Goal: Task Accomplishment & Management: Use online tool/utility

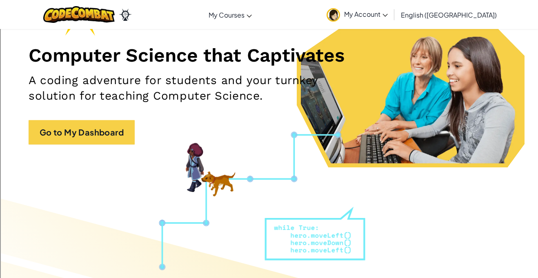
scroll to position [86, 0]
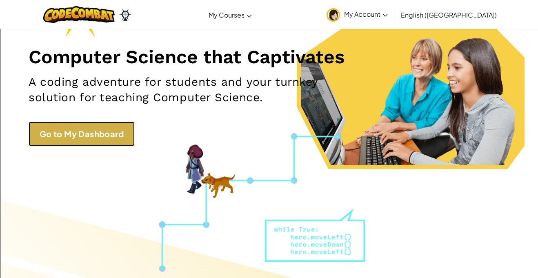
click at [98, 135] on link "Go to My Dashboard" at bounding box center [82, 134] width 106 height 24
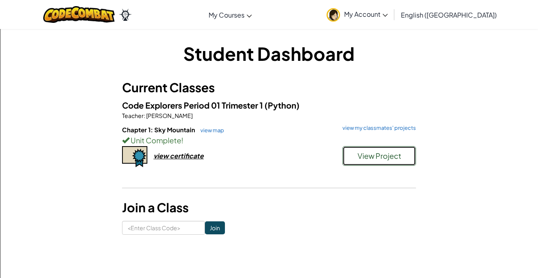
click at [356, 165] on button "View Project" at bounding box center [379, 156] width 73 height 20
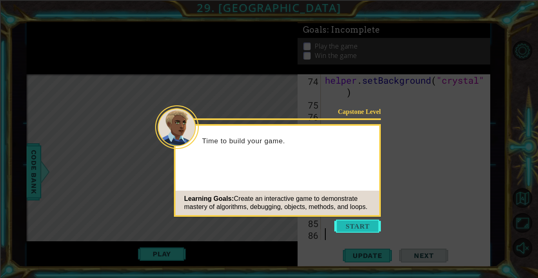
scroll to position [876, 0]
click at [361, 229] on button "Start" at bounding box center [357, 226] width 47 height 13
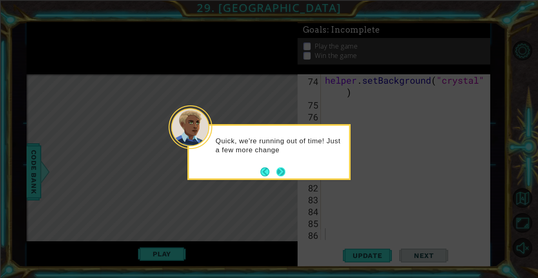
click at [279, 175] on button "Next" at bounding box center [280, 171] width 9 height 9
click at [280, 169] on button "Next" at bounding box center [280, 171] width 9 height 9
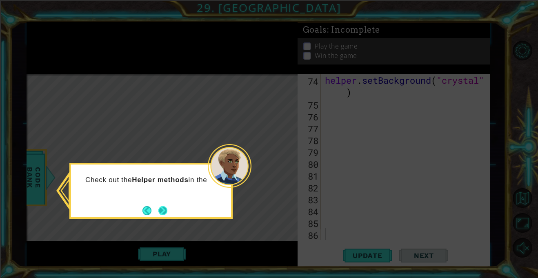
click at [162, 209] on button "Next" at bounding box center [162, 210] width 9 height 9
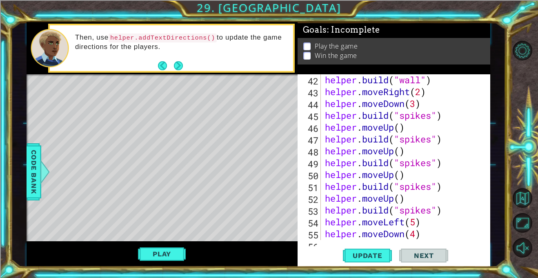
scroll to position [499, 0]
click at [325, 115] on div "helper . build ( "wall" ) helper . moveRight ( 2 ) helper . moveDown ( 3 ) help…" at bounding box center [407, 167] width 169 height 189
type textarea "helper.build("spikes")"
click at [323, 128] on div "helper.build("spikes") 42 43 44 45 46 47 48 49 50 51 52 53 54 55 56 57 helper .…" at bounding box center [393, 157] width 191 height 166
click at [272, 127] on div "Level Map" at bounding box center [215, 194] width 377 height 240
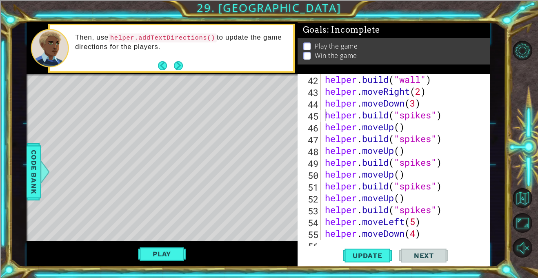
click at [327, 118] on div "helper . build ( "wall" ) helper . moveRight ( 2 ) helper . moveDown ( 3 ) help…" at bounding box center [407, 167] width 169 height 189
click at [324, 128] on div "helper . build ( "wall" ) helper . moveRight ( 2 ) helper . moveDown ( 3 ) help…" at bounding box center [407, 167] width 169 height 189
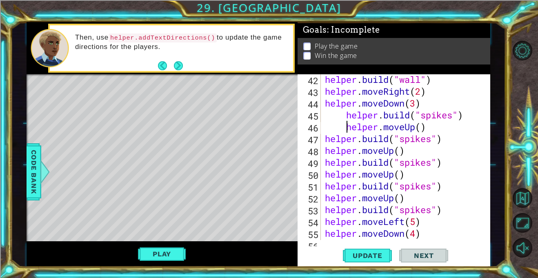
click at [347, 118] on div "helper . build ( "wall" ) helper . moveRight ( 2 ) helper . moveDown ( 3 ) help…" at bounding box center [407, 167] width 169 height 189
click at [328, 139] on div "helper . build ( "wall" ) helper . moveRight ( 2 ) helper . moveDown ( 3 ) help…" at bounding box center [407, 167] width 169 height 189
click at [326, 139] on div "helper . build ( "wall" ) helper . moveRight ( 2 ) helper . moveDown ( 3 ) help…" at bounding box center [407, 167] width 169 height 189
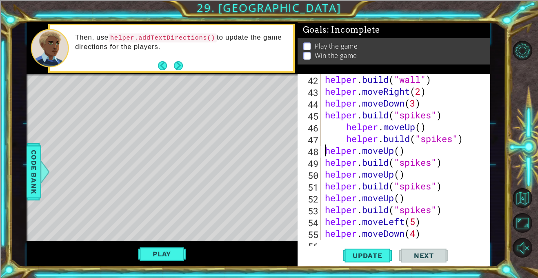
click at [325, 152] on div "helper . build ( "wall" ) helper . moveRight ( 2 ) helper . moveDown ( 3 ) help…" at bounding box center [407, 167] width 169 height 189
click at [325, 165] on div "helper . build ( "wall" ) helper . moveRight ( 2 ) helper . moveDown ( 3 ) help…" at bounding box center [407, 167] width 169 height 189
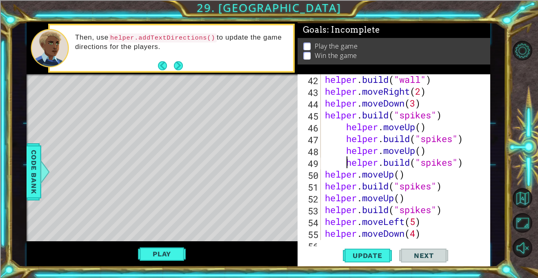
click at [322, 178] on div "helper.build("spikes") 42 43 44 45 46 47 48 49 50 51 52 53 54 55 56 57 helper .…" at bounding box center [393, 157] width 191 height 166
click at [325, 176] on div "helper . build ( "wall" ) helper . moveRight ( 2 ) helper . moveDown ( 3 ) help…" at bounding box center [407, 167] width 169 height 189
click at [324, 185] on div "helper . build ( "wall" ) helper . moveRight ( 2 ) helper . moveDown ( 3 ) help…" at bounding box center [407, 167] width 169 height 189
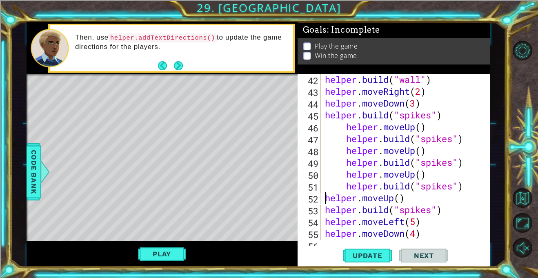
click at [325, 198] on div "helper . build ( "wall" ) helper . moveRight ( 2 ) helper . moveDown ( 3 ) help…" at bounding box center [407, 167] width 169 height 189
click at [325, 209] on div "helper . build ( "wall" ) helper . moveRight ( 2 ) helper . moveDown ( 3 ) help…" at bounding box center [407, 167] width 169 height 189
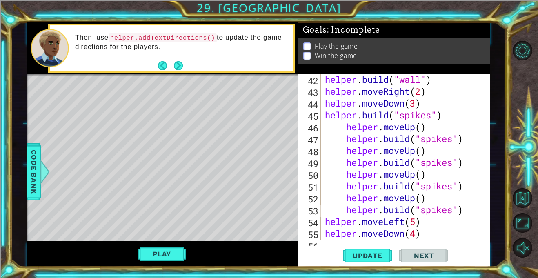
click at [345, 127] on div "helper . build ( "wall" ) helper . moveRight ( 2 ) helper . moveDown ( 3 ) help…" at bounding box center [407, 167] width 169 height 189
type textarea "helper.moveUp()"
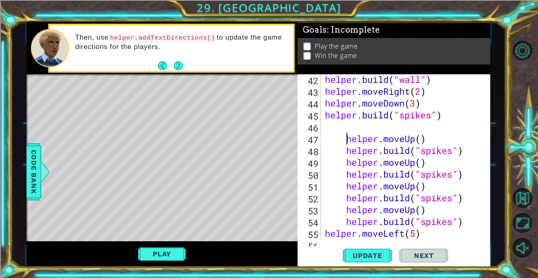
click at [325, 125] on div "helper . build ( "wall" ) helper . moveRight ( 2 ) helper . moveDown ( 3 ) help…" at bounding box center [407, 167] width 169 height 189
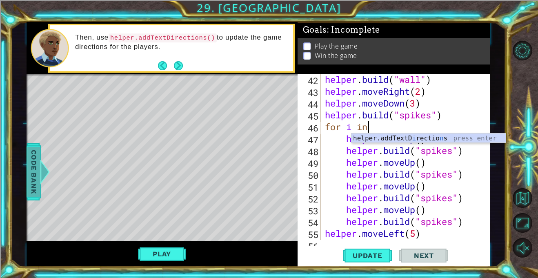
click at [31, 178] on span "Code Bank" at bounding box center [33, 172] width 13 height 50
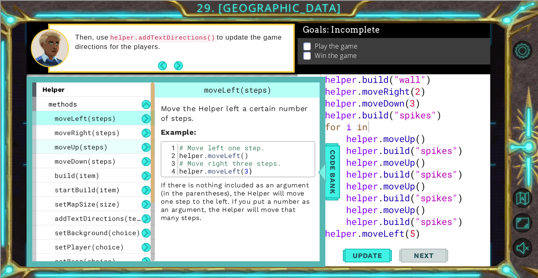
scroll to position [107, 0]
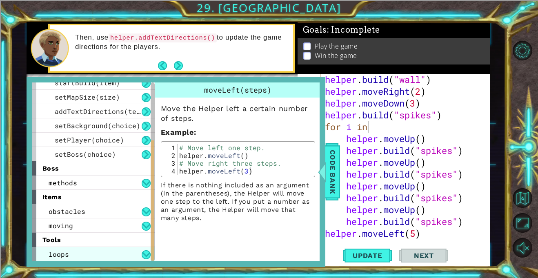
click at [65, 254] on span "loops" at bounding box center [59, 254] width 20 height 9
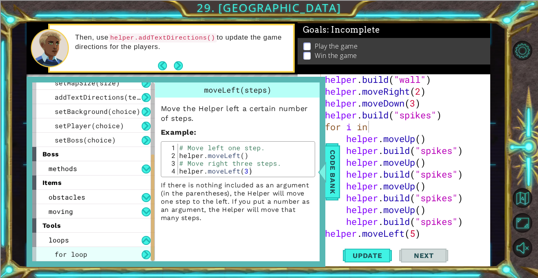
click at [137, 256] on div "for loop" at bounding box center [93, 254] width 122 height 14
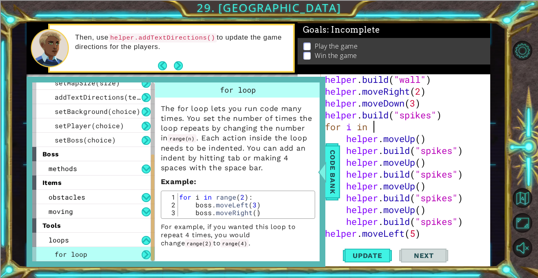
click at [371, 128] on div "helper . build ( "wall" ) helper . moveRight ( 2 ) helper . moveDown ( 3 ) help…" at bounding box center [407, 167] width 169 height 189
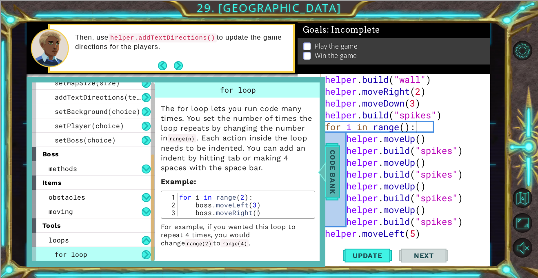
click at [334, 177] on span "Code Bank" at bounding box center [332, 172] width 13 height 50
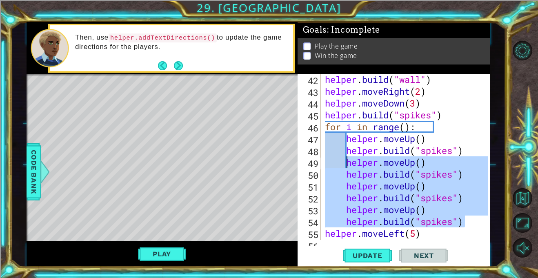
drag, startPoint x: 475, startPoint y: 219, endPoint x: 346, endPoint y: 162, distance: 141.3
click at [346, 162] on div "helper . build ( "wall" ) helper . moveRight ( 2 ) helper . moveDown ( 3 ) help…" at bounding box center [407, 167] width 169 height 189
type textarea "helper.moveUp() helper.build("spikes")"
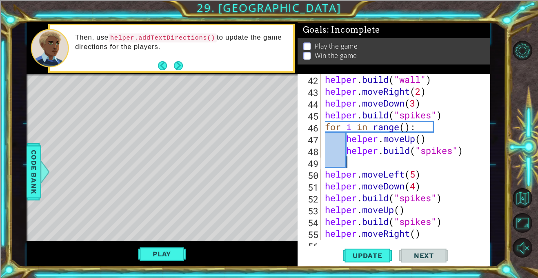
click at [423, 125] on div "helper . build ( "wall" ) helper . moveRight ( 2 ) helper . moveDown ( 3 ) help…" at bounding box center [407, 167] width 169 height 189
click at [406, 126] on div "helper . build ( "wall" ) helper . moveRight ( 2 ) helper . moveDown ( 3 ) help…" at bounding box center [407, 167] width 169 height 189
type textarea "for i in range(3):"
click at [376, 161] on div "helper . build ( "wall" ) helper . moveRight ( 2 ) helper . moveDown ( 3 ) help…" at bounding box center [407, 167] width 169 height 189
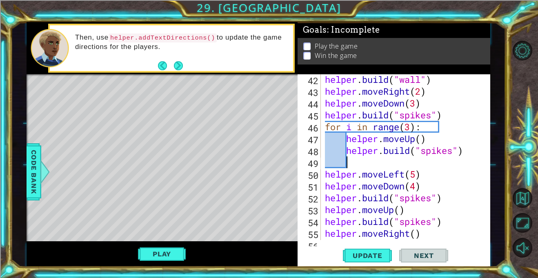
scroll to position [0, 0]
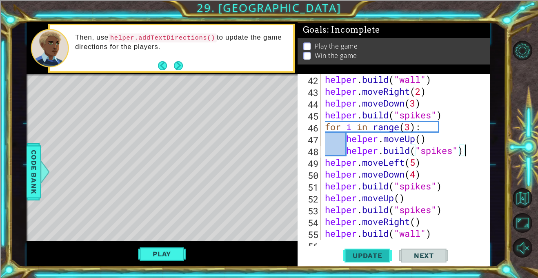
click at [354, 259] on span "Update" at bounding box center [368, 256] width 46 height 8
click at [413, 126] on div "helper . build ( "wall" ) helper . moveRight ( 2 ) helper . moveDown ( 3 ) help…" at bounding box center [407, 167] width 169 height 189
click at [377, 252] on span "Update" at bounding box center [368, 256] width 46 height 8
click at [466, 98] on div "helper . build ( "wall" ) helper . moveRight ( 2 ) helper . moveDown ( 3 ) help…" at bounding box center [407, 167] width 169 height 189
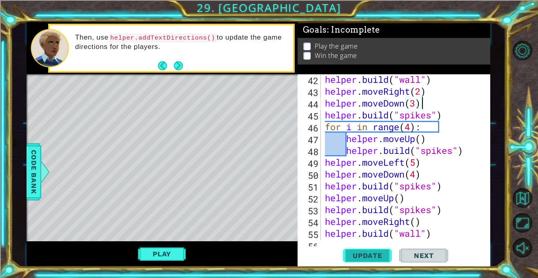
click at [354, 253] on span "Update" at bounding box center [368, 256] width 46 height 8
click at [490, 95] on div "1 ההההההההההההההההההההההההההההההההההההההההההההההההההההההההההההההההההההההההההההה…" at bounding box center [258, 144] width 495 height 245
click at [472, 100] on div "helper . build ( "wall" ) helper . moveRight ( 2 ) helper . moveDown ( 3 ) help…" at bounding box center [407, 167] width 169 height 189
click at [178, 255] on button "Play" at bounding box center [162, 254] width 48 height 16
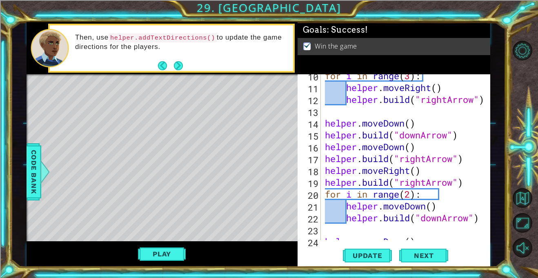
scroll to position [116, 0]
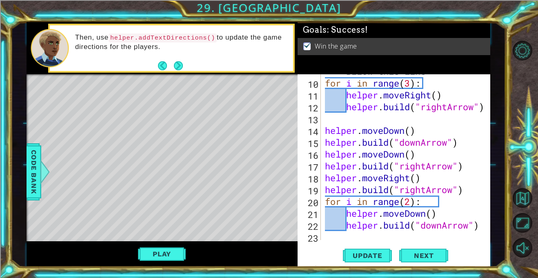
click at [453, 197] on div "# Build your Helper items BELOW this line for i in range ( 3 ) : helper . moveR…" at bounding box center [407, 153] width 169 height 201
type textarea "for i in range(2):"
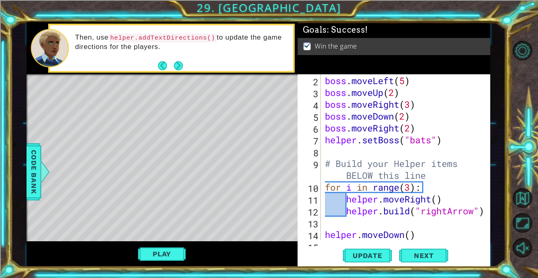
scroll to position [0, 0]
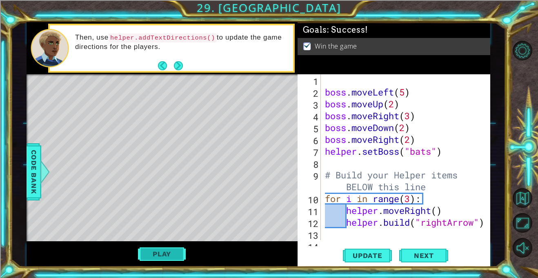
click at [167, 254] on button "Play" at bounding box center [162, 254] width 48 height 16
click at [360, 257] on span "Update" at bounding box center [368, 256] width 46 height 8
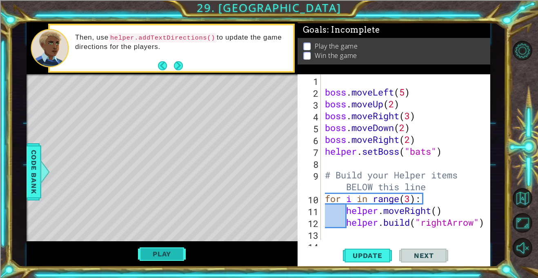
click at [148, 253] on button "Play" at bounding box center [162, 254] width 48 height 16
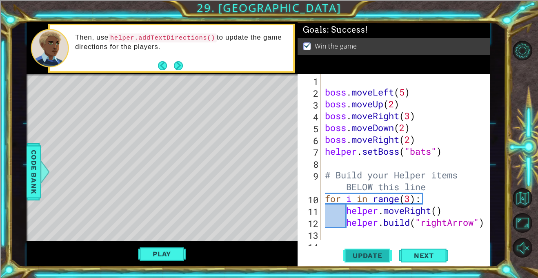
click at [352, 254] on span "Update" at bounding box center [368, 256] width 46 height 8
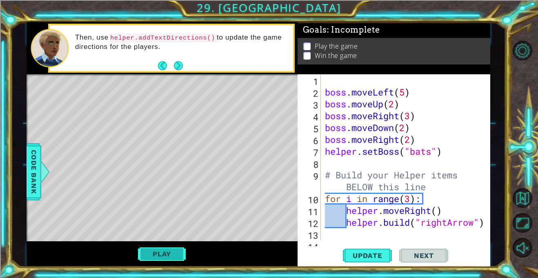
click at [171, 254] on button "Play" at bounding box center [162, 254] width 48 height 16
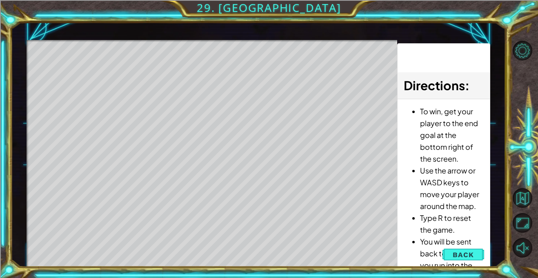
click at [215, 216] on div "Level Map" at bounding box center [215, 160] width 377 height 240
click at [78, 249] on div "Level Map" at bounding box center [215, 160] width 377 height 240
click at [462, 251] on span "Back" at bounding box center [463, 255] width 21 height 8
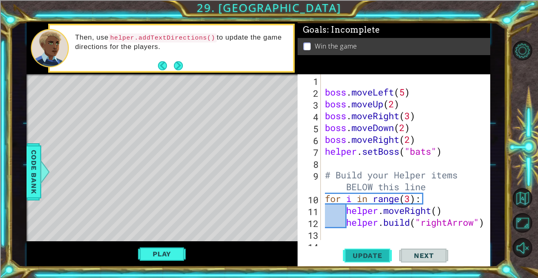
click at [354, 251] on button "Update" at bounding box center [367, 255] width 49 height 19
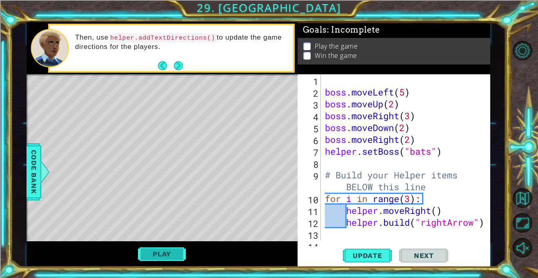
click at [158, 246] on button "Play" at bounding box center [162, 254] width 48 height 16
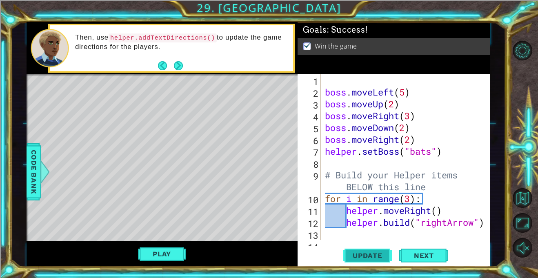
click at [361, 254] on span "Update" at bounding box center [368, 256] width 46 height 8
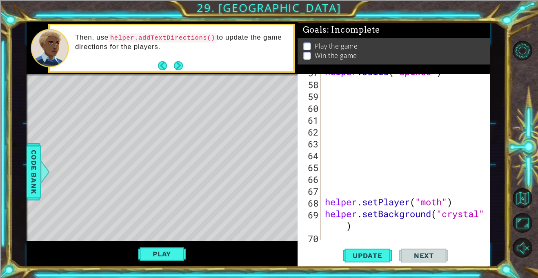
scroll to position [684, 0]
click at [321, 187] on div "for i in range(2): 57 58 59 60 61 62 63 64 65 66 67 68 69 70 helper . build ( "…" at bounding box center [393, 157] width 191 height 166
click at [328, 184] on div "helper . build ( "spikes" ) helper . setPlayer ( "moth" ) helper . setBackgroun…" at bounding box center [407, 160] width 169 height 189
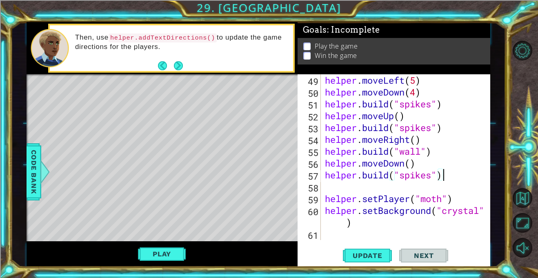
scroll to position [580, 0]
click at [163, 254] on button "Play" at bounding box center [162, 254] width 48 height 16
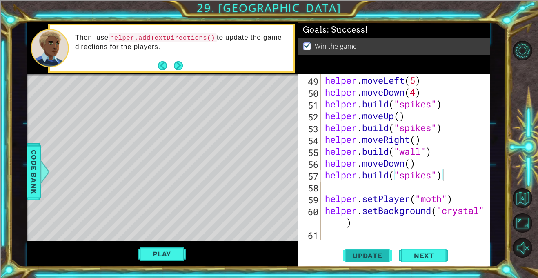
click at [356, 254] on span "Update" at bounding box center [368, 256] width 46 height 8
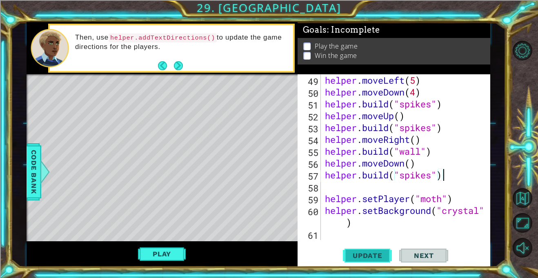
click at [363, 254] on span "Update" at bounding box center [368, 256] width 46 height 8
click at [180, 253] on button "Play" at bounding box center [162, 254] width 48 height 16
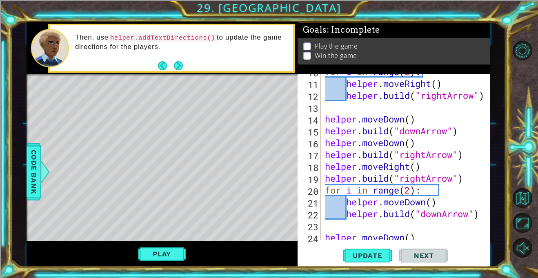
scroll to position [0, 0]
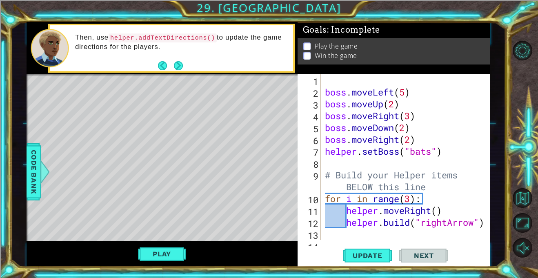
click at [412, 92] on div "boss . moveLeft ( 5 ) boss . moveUp ( 2 ) boss . moveRight ( 3 ) boss . moveDow…" at bounding box center [407, 168] width 169 height 189
click at [406, 90] on div "boss . moveLeft ( 5 ) boss . moveUp ( 2 ) boss . moveRight ( 3 ) boss . moveDow…" at bounding box center [407, 168] width 169 height 189
click at [403, 103] on div "boss . moveLeft ( 3 ) boss . moveUp ( 2 ) boss . moveRight ( 3 ) boss . moveDow…" at bounding box center [407, 168] width 169 height 189
click at [361, 256] on span "Update" at bounding box center [368, 256] width 46 height 8
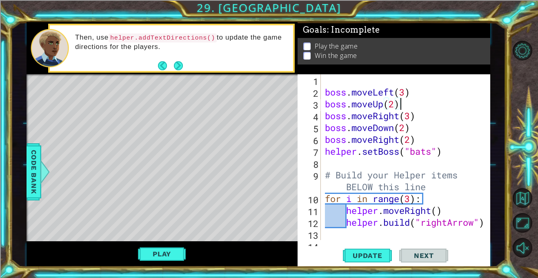
click at [382, 118] on div "boss . moveLeft ( 3 ) boss . moveUp ( 2 ) boss . moveRight ( 3 ) boss . moveDow…" at bounding box center [407, 168] width 169 height 189
drag, startPoint x: 374, startPoint y: 116, endPoint x: 401, endPoint y: 119, distance: 26.7
click at [401, 119] on div "boss . moveLeft ( 3 ) boss . moveUp ( 2 ) boss . moveRight ( 3 ) boss . moveDow…" at bounding box center [407, 168] width 169 height 189
click at [401, 119] on div "boss . moveLeft ( 3 ) boss . moveUp ( 2 ) boss . moveRight ( 3 ) boss . moveDow…" at bounding box center [405, 157] width 165 height 166
click at [407, 115] on div "boss . moveLeft ( 3 ) boss . moveUp ( 2 ) boss . moveRight ( 3 ) boss . moveDow…" at bounding box center [407, 168] width 169 height 189
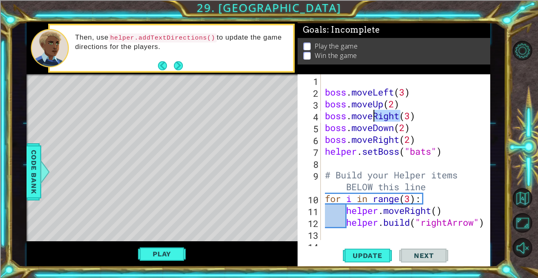
drag, startPoint x: 398, startPoint y: 116, endPoint x: 373, endPoint y: 115, distance: 25.7
click at [373, 115] on div "boss . moveLeft ( 3 ) boss . moveUp ( 2 ) boss . moveRight ( 3 ) boss . moveDow…" at bounding box center [407, 168] width 169 height 189
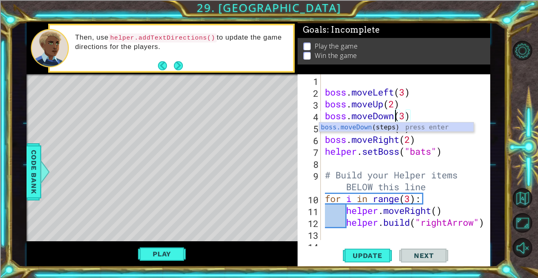
click at [405, 116] on div "boss . moveLeft ( 3 ) boss . moveUp ( 2 ) boss . moveDown ( 3 ) boss . moveDown…" at bounding box center [407, 168] width 169 height 189
type textarea "boss.moveDown(2)"
click at [404, 127] on div "boss . moveLeft ( 3 ) boss . moveUp ( 2 ) boss . moveDown ( 2 ) boss . moveDown…" at bounding box center [407, 168] width 169 height 189
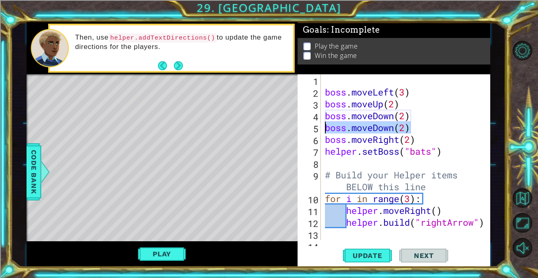
drag, startPoint x: 424, startPoint y: 127, endPoint x: 322, endPoint y: 129, distance: 102.1
click at [322, 129] on div "boss.moveDown(2) 1 2 3 4 5 6 7 8 9 10 11 12 13 14 boss . moveLeft ( 3 ) boss . …" at bounding box center [393, 157] width 191 height 166
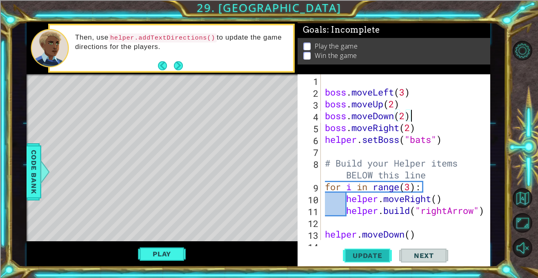
type textarea "boss.moveDown(2)"
click at [366, 252] on span "Update" at bounding box center [368, 256] width 46 height 8
click at [169, 249] on button "Play" at bounding box center [162, 254] width 48 height 16
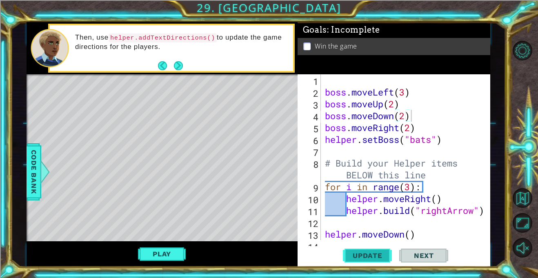
click at [365, 259] on span "Update" at bounding box center [368, 256] width 46 height 8
click at [158, 256] on button "Play" at bounding box center [162, 254] width 48 height 16
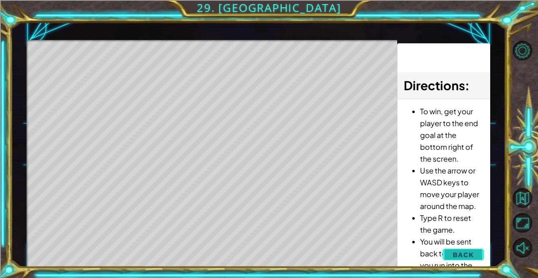
click at [455, 257] on span "Back" at bounding box center [463, 255] width 21 height 8
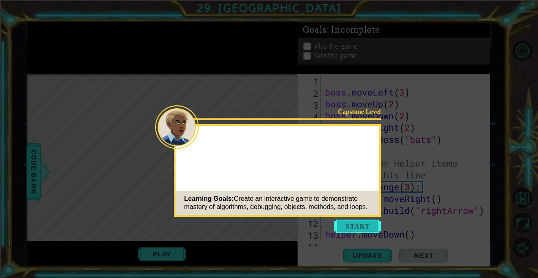
click at [351, 228] on button "Start" at bounding box center [357, 226] width 47 height 13
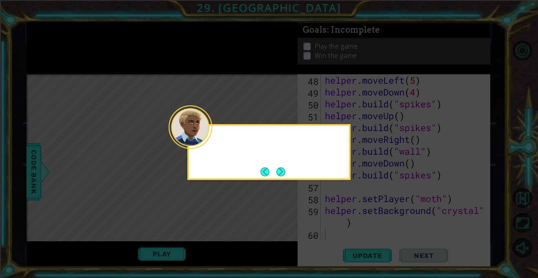
scroll to position [568, 0]
click at [283, 172] on button "Next" at bounding box center [280, 171] width 9 height 9
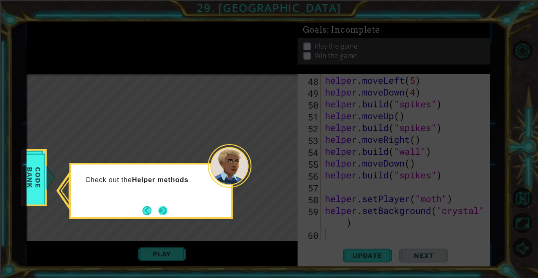
click at [162, 209] on button "Next" at bounding box center [162, 210] width 9 height 9
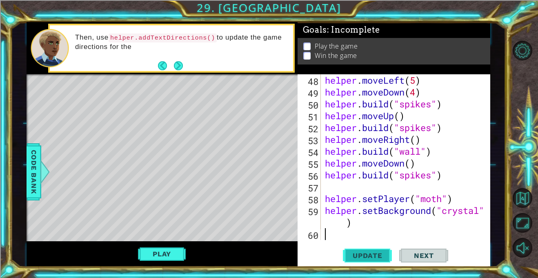
click at [354, 252] on span "Update" at bounding box center [368, 256] width 46 height 8
click at [155, 254] on button "Play" at bounding box center [162, 254] width 48 height 16
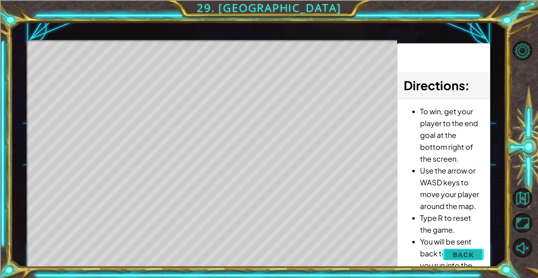
click at [467, 252] on span "Back" at bounding box center [463, 255] width 21 height 8
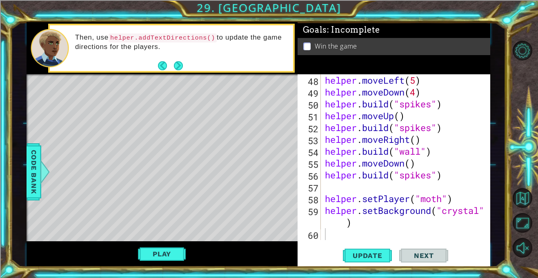
scroll to position [0, 0]
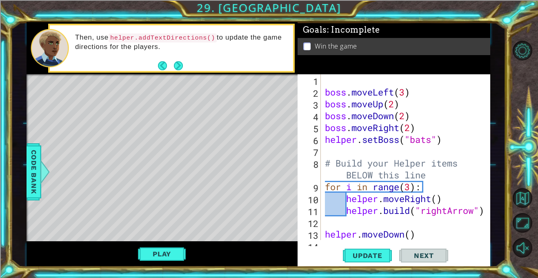
click at [412, 127] on div "boss . moveLeft ( 3 ) boss . moveUp ( 2 ) boss . moveDown ( 2 ) boss . moveRigh…" at bounding box center [407, 168] width 169 height 189
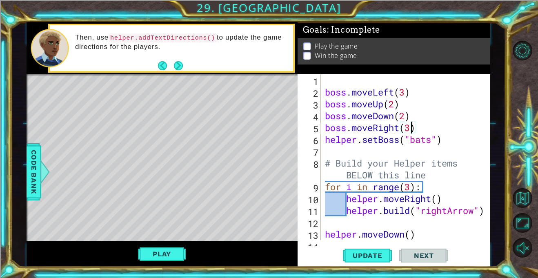
scroll to position [0, 4]
click at [440, 118] on div "boss . moveLeft ( 3 ) boss . moveUp ( 2 ) boss . moveDown ( 2 ) boss . moveRigh…" at bounding box center [407, 168] width 169 height 189
click at [423, 126] on div "boss . moveLeft ( 3 ) boss . moveUp ( 2 ) boss . moveDown ( 2 ) boss . moveRigh…" at bounding box center [407, 168] width 169 height 189
click at [326, 91] on div "boss . moveLeft ( 3 ) boss . moveUp ( 2 ) boss . moveDown ( 2 ) boss . moveRigh…" at bounding box center [407, 168] width 169 height 189
click at [321, 102] on div "boss.moveLeft(3) 1 2 3 4 5 6 7 8 9 10 11 12 13 14 boss . moveLeft ( 3 ) boss . …" at bounding box center [393, 157] width 191 height 166
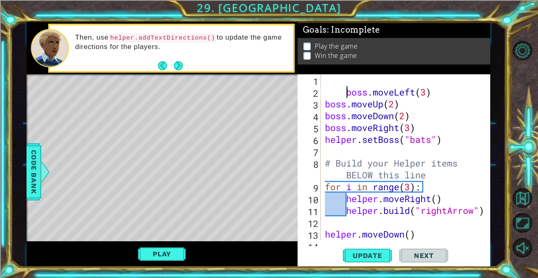
click at [325, 104] on div "boss . moveLeft ( 3 ) boss . moveUp ( 2 ) boss . moveDown ( 2 ) boss . moveRigh…" at bounding box center [407, 168] width 169 height 189
click at [324, 116] on div "boss . moveLeft ( 3 ) boss . moveUp ( 2 ) boss . moveDown ( 2 ) boss . moveRigh…" at bounding box center [407, 168] width 169 height 189
click at [325, 130] on div "boss . moveLeft ( 3 ) boss . moveUp ( 2 ) boss . moveDown ( 2 ) boss . moveRigh…" at bounding box center [407, 168] width 169 height 189
type textarea "boss.moveRight(3)"
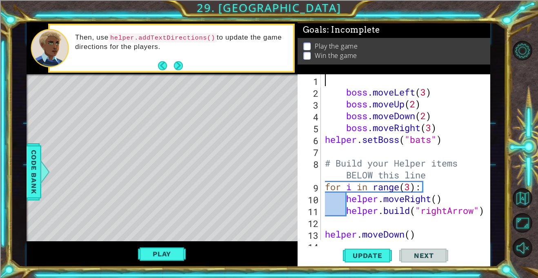
click at [323, 80] on div "boss . moveLeft ( 3 ) boss . moveUp ( 2 ) boss . moveDown ( 2 ) boss . moveRigh…" at bounding box center [405, 157] width 165 height 166
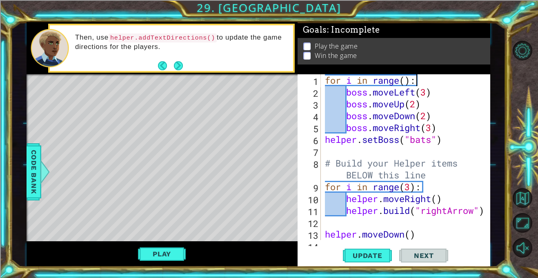
click at [408, 82] on div "for i in range ( ) : boss . moveLeft ( 3 ) boss . moveUp ( 2 ) boss . moveDown …" at bounding box center [407, 168] width 169 height 189
click at [366, 252] on span "Update" at bounding box center [368, 256] width 46 height 8
click at [147, 255] on button "Play" at bounding box center [162, 254] width 48 height 16
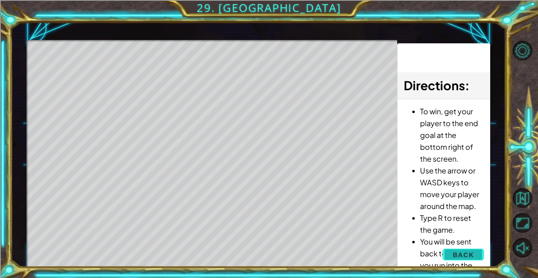
click at [464, 254] on span "Back" at bounding box center [463, 255] width 21 height 8
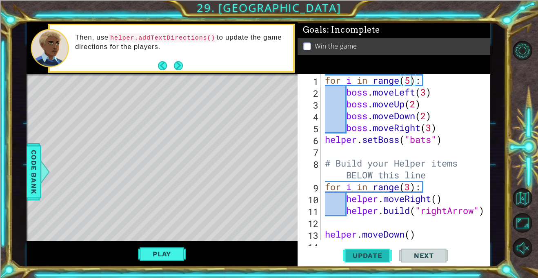
click at [365, 255] on span "Update" at bounding box center [368, 256] width 46 height 8
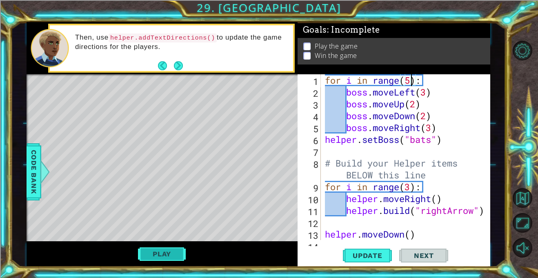
click at [174, 251] on button "Play" at bounding box center [162, 254] width 48 height 16
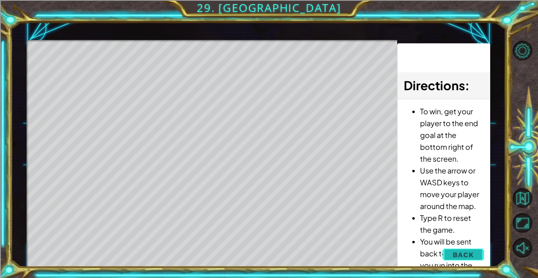
click at [450, 256] on button "Back" at bounding box center [463, 255] width 41 height 16
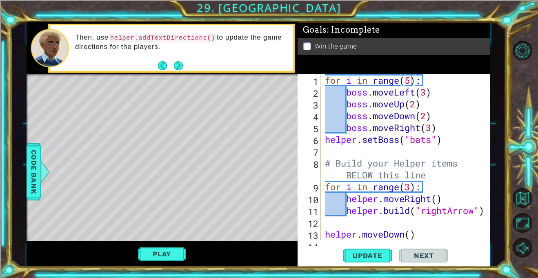
click at [433, 127] on div "for i in range ( 5 ) : boss . moveLeft ( 3 ) boss . moveUp ( 2 ) boss . moveDow…" at bounding box center [407, 168] width 169 height 189
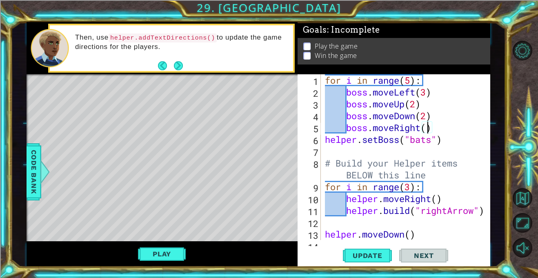
type textarea "boss.moveRight(1)"
click at [439, 127] on div "for i in range ( 5 ) : boss . moveLeft ( 3 ) boss . moveUp ( 2 ) boss . moveDow…" at bounding box center [407, 168] width 169 height 189
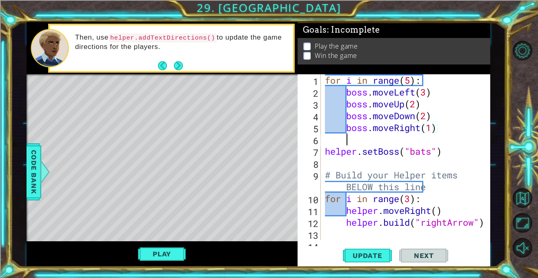
scroll to position [0, 0]
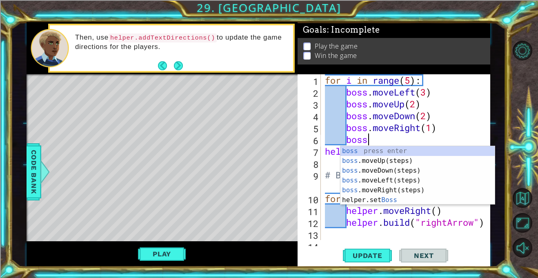
type textarea "boss."
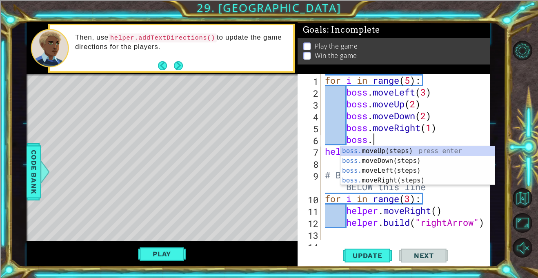
scroll to position [0, 2]
click at [424, 169] on div "boss. moveUp(steps) press enter boss. moveDown(steps) press enter boss. moveLef…" at bounding box center [418, 175] width 154 height 59
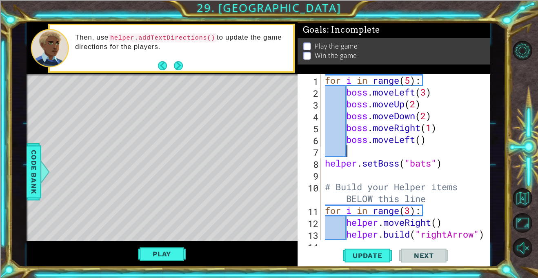
scroll to position [0, 0]
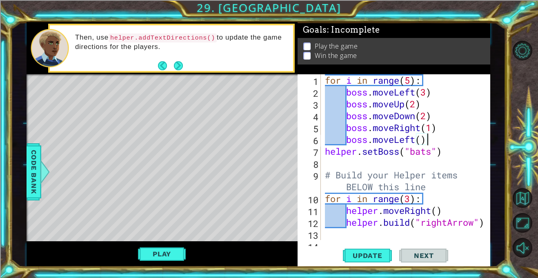
click at [421, 140] on div "for i in range ( 5 ) : boss . moveLeft ( 3 ) boss . moveUp ( 2 ) boss . moveDow…" at bounding box center [407, 168] width 169 height 189
click at [376, 253] on span "Update" at bounding box center [368, 256] width 46 height 8
click at [151, 250] on button "Play" at bounding box center [162, 254] width 48 height 16
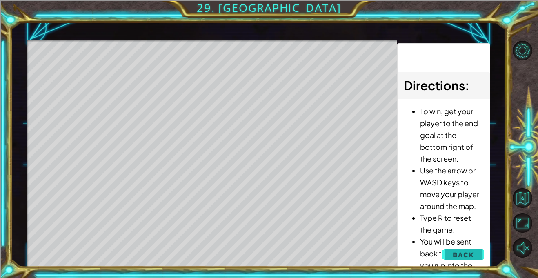
click at [472, 259] on button "Back" at bounding box center [463, 255] width 41 height 16
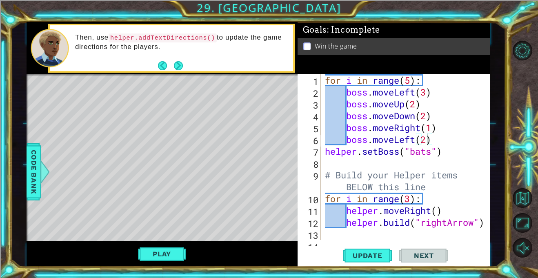
type textarea "boss.moveRight(1)"
drag, startPoint x: 441, startPoint y: 129, endPoint x: 335, endPoint y: 128, distance: 105.7
click at [335, 128] on div "for i in range ( 5 ) : boss . moveLeft ( 3 ) boss . moveUp ( 2 ) boss . moveDow…" at bounding box center [407, 168] width 169 height 189
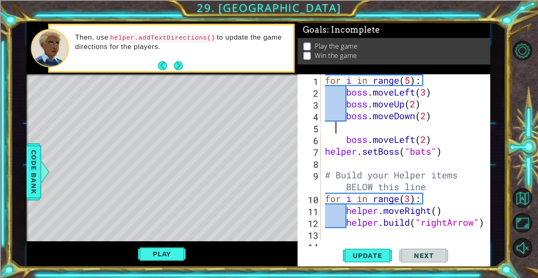
click at [347, 140] on div "for i in range ( 5 ) : boss . moveLeft ( 3 ) boss . moveUp ( 2 ) boss . moveDow…" at bounding box center [407, 168] width 169 height 189
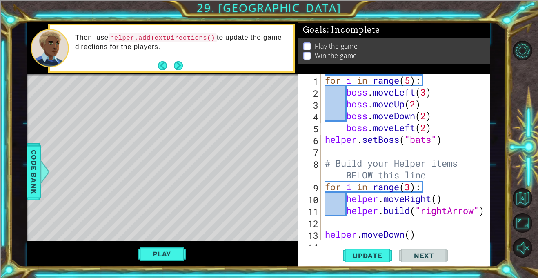
click at [341, 120] on div "for i in range ( 5 ) : boss . moveLeft ( 3 ) boss . moveUp ( 2 ) boss . moveDow…" at bounding box center [407, 168] width 169 height 189
click at [341, 123] on div "for i in range ( 5 ) : boss . moveLeft ( 3 ) boss . moveUp ( 2 ) boss . moveDow…" at bounding box center [407, 168] width 169 height 189
click at [347, 127] on div "for i in range ( 5 ) : boss . moveLeft ( 3 ) boss . moveUp ( 2 ) boss . moveDow…" at bounding box center [407, 168] width 169 height 189
click at [361, 252] on span "Update" at bounding box center [368, 256] width 46 height 8
click at [164, 249] on button "Play" at bounding box center [162, 254] width 48 height 16
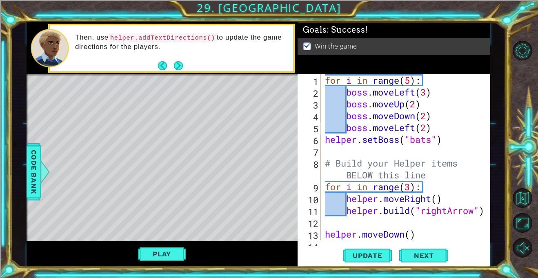
type textarea "boss.moveUp(2)"
click at [424, 105] on div "for i in range ( 5 ) : boss . moveLeft ( 3 ) boss . moveUp ( 2 ) boss . moveDow…" at bounding box center [407, 168] width 169 height 189
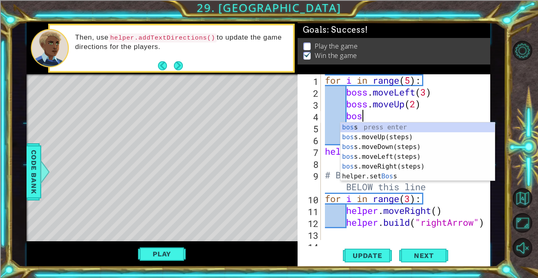
scroll to position [0, 1]
type textarea "boss."
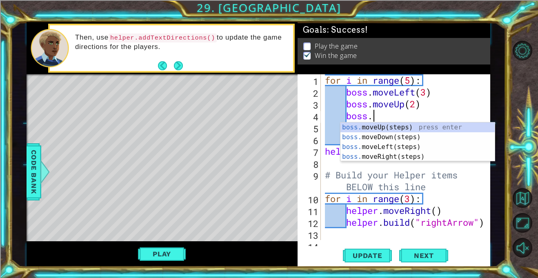
scroll to position [0, 2]
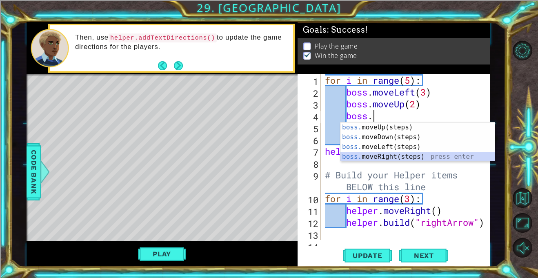
click at [410, 154] on div "boss. moveUp(steps) press enter boss. moveDown(steps) press enter boss. moveLef…" at bounding box center [418, 151] width 154 height 59
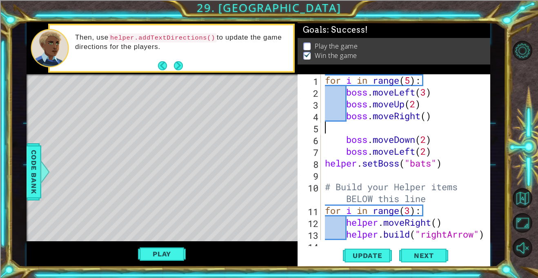
scroll to position [0, 0]
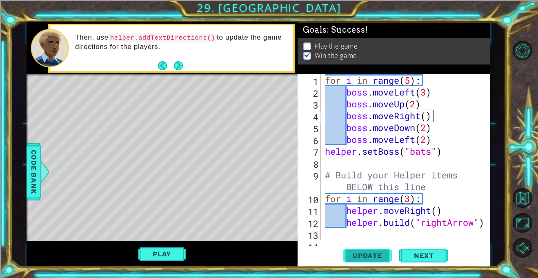
type textarea "boss.moveRight()"
click at [367, 258] on span "Update" at bounding box center [368, 256] width 46 height 8
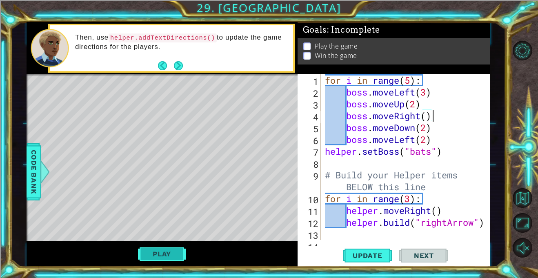
click at [154, 249] on button "Play" at bounding box center [162, 254] width 48 height 16
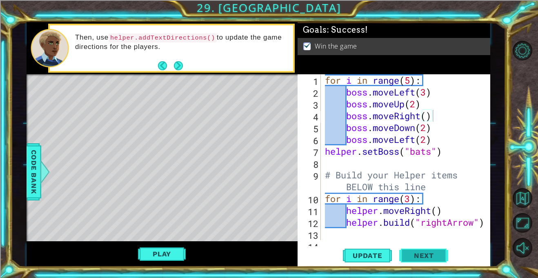
click at [435, 257] on span "Next" at bounding box center [424, 256] width 36 height 8
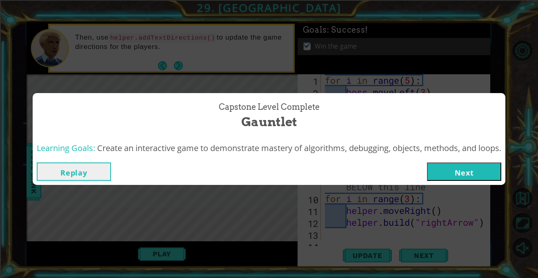
click at [461, 173] on button "Next" at bounding box center [464, 171] width 74 height 18
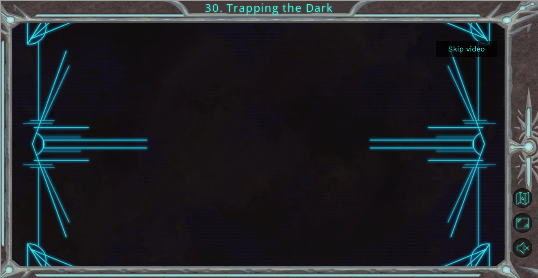
click at [463, 53] on button "Skip video" at bounding box center [466, 49] width 61 height 16
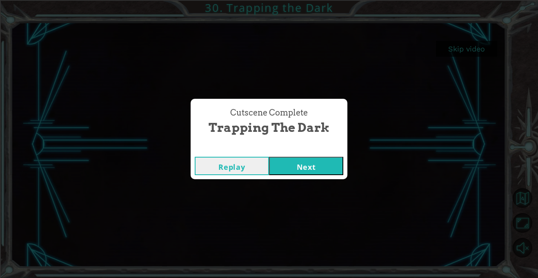
click at [296, 159] on button "Next" at bounding box center [306, 166] width 74 height 18
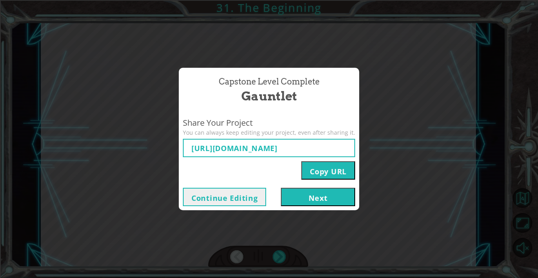
type input "[URL][DOMAIN_NAME]"
click at [323, 189] on button "Next" at bounding box center [318, 197] width 74 height 18
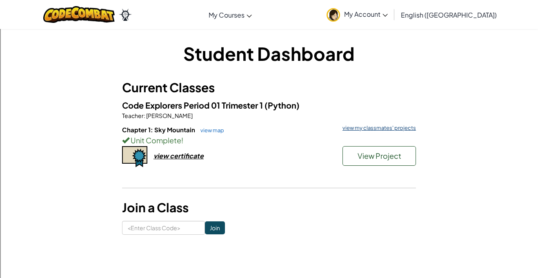
click at [368, 125] on link "view my classmates' projects" at bounding box center [377, 127] width 78 height 5
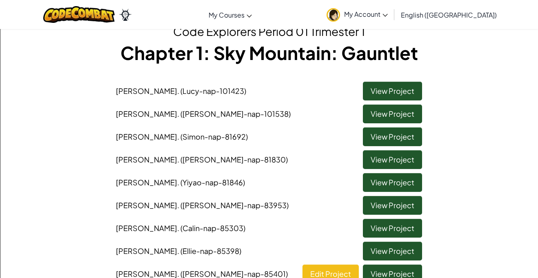
scroll to position [38, 0]
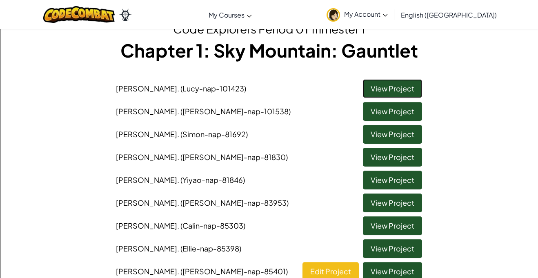
click at [407, 81] on link "View Project" at bounding box center [392, 88] width 59 height 19
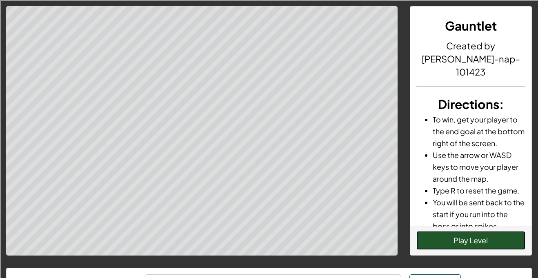
click at [448, 233] on button "Play Level" at bounding box center [470, 240] width 109 height 19
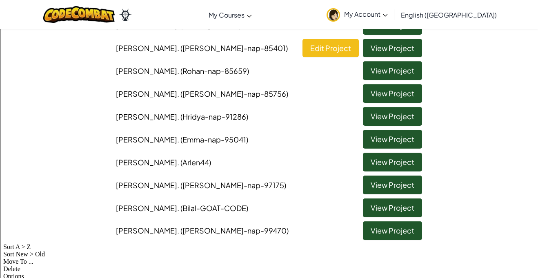
scroll to position [261, 0]
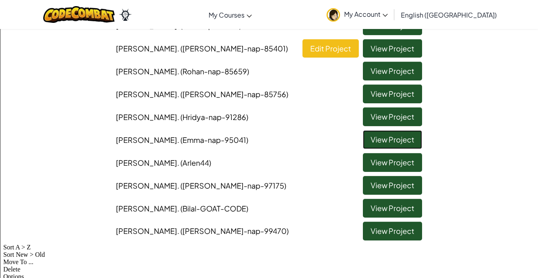
click at [381, 137] on link "View Project" at bounding box center [392, 139] width 59 height 19
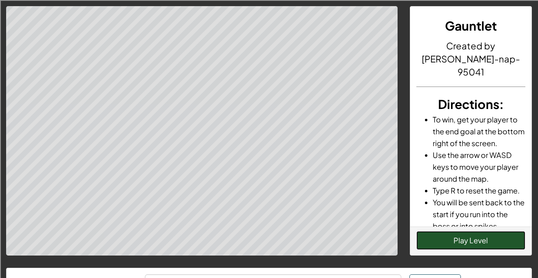
click at [467, 242] on button "Play Level" at bounding box center [470, 240] width 109 height 19
